Goal: Navigation & Orientation: Find specific page/section

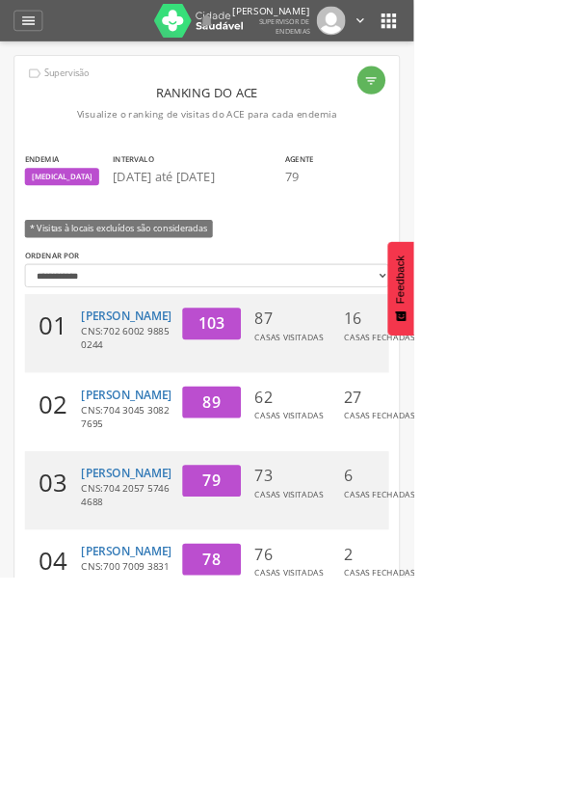
click at [541, 30] on icon "" at bounding box center [544, 28] width 31 height 31
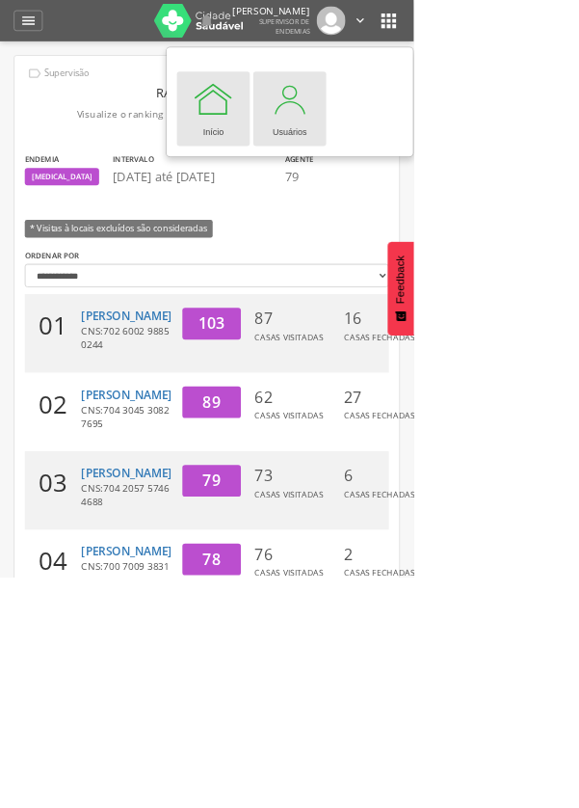
click at [414, 172] on div "Usuários" at bounding box center [406, 181] width 48 height 27
click at [549, 44] on icon "" at bounding box center [544, 28] width 31 height 31
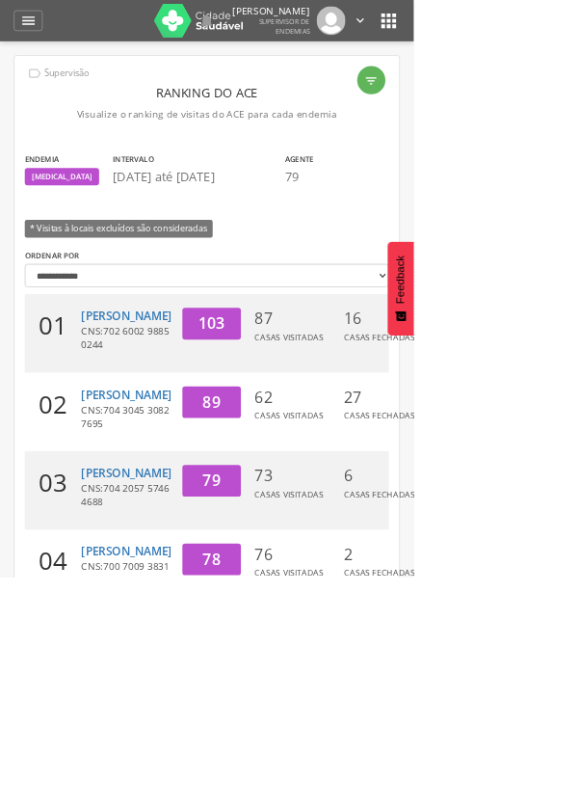
click at [549, 44] on icon "" at bounding box center [544, 28] width 31 height 31
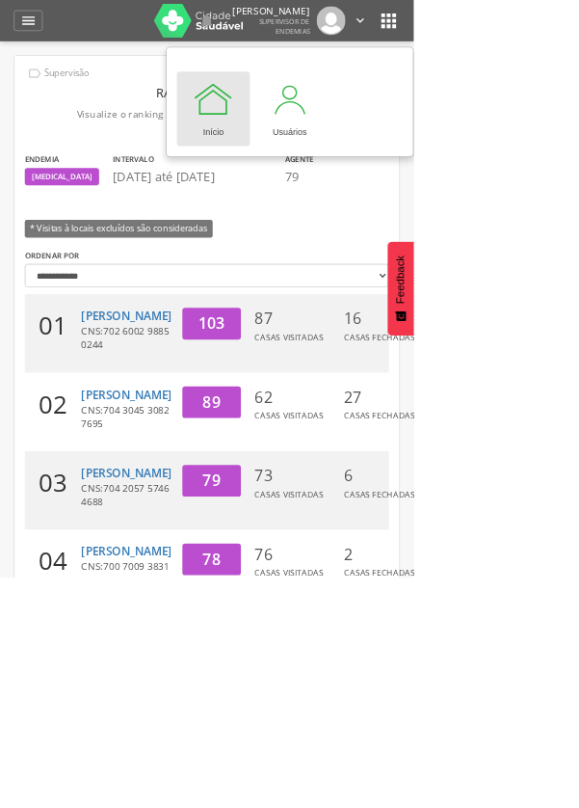
click at [549, 35] on icon "" at bounding box center [544, 28] width 31 height 31
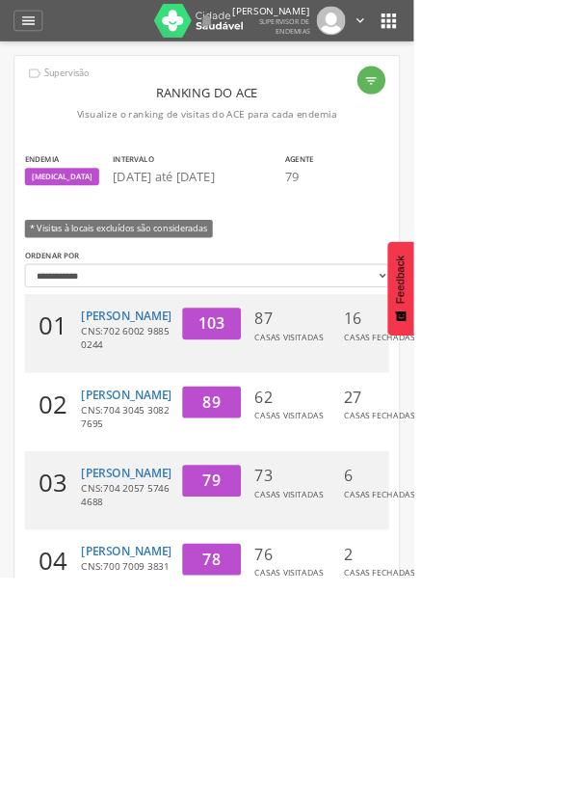
click at [302, 27] on div "" at bounding box center [289, 29] width 23 height 40
click at [336, 44] on div at bounding box center [289, 404] width 579 height 808
click at [302, 40] on icon "" at bounding box center [289, 28] width 23 height 23
click at [547, 38] on div at bounding box center [289, 404] width 579 height 808
click at [559, 38] on icon "" at bounding box center [544, 28] width 31 height 31
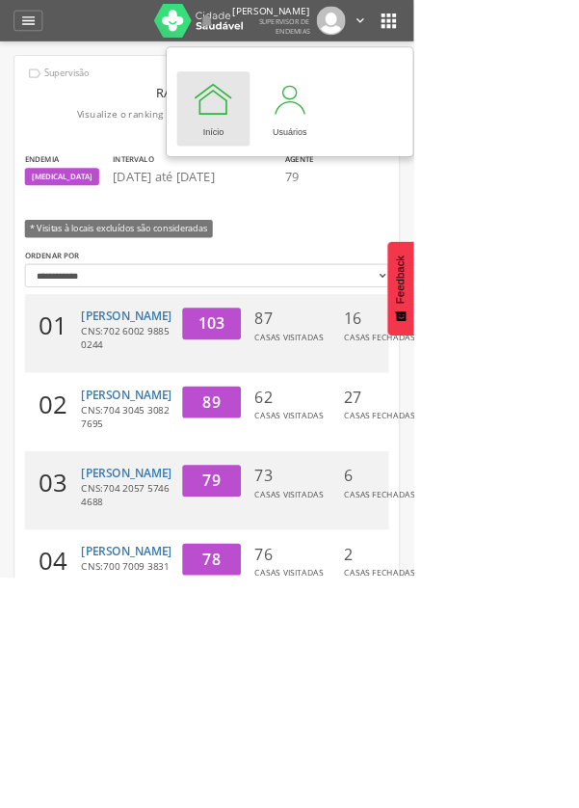
click at [311, 152] on div at bounding box center [299, 139] width 58 height 58
click at [308, 162] on div at bounding box center [299, 139] width 58 height 58
click at [305, 151] on div at bounding box center [299, 139] width 58 height 58
click at [309, 168] on div "Início" at bounding box center [298, 181] width 29 height 27
click at [302, 38] on icon "" at bounding box center [289, 28] width 23 height 23
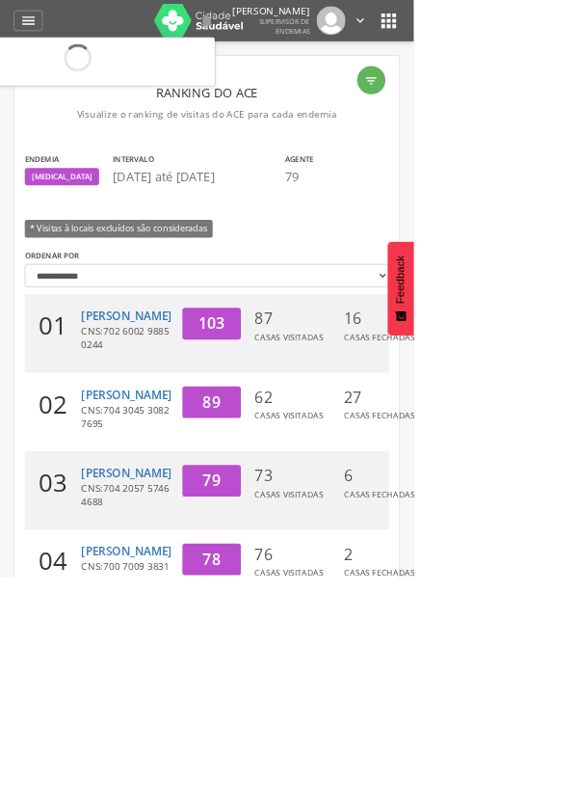
click at [48, 32] on div at bounding box center [289, 404] width 579 height 808
click at [578, 162] on html " Supervisão Ranking Aplicativo desatualizado Última sincronização Mapa de ende…" at bounding box center [289, 404] width 579 height 808
click at [302, 36] on icon "" at bounding box center [289, 28] width 23 height 23
